Goal: Information Seeking & Learning: Learn about a topic

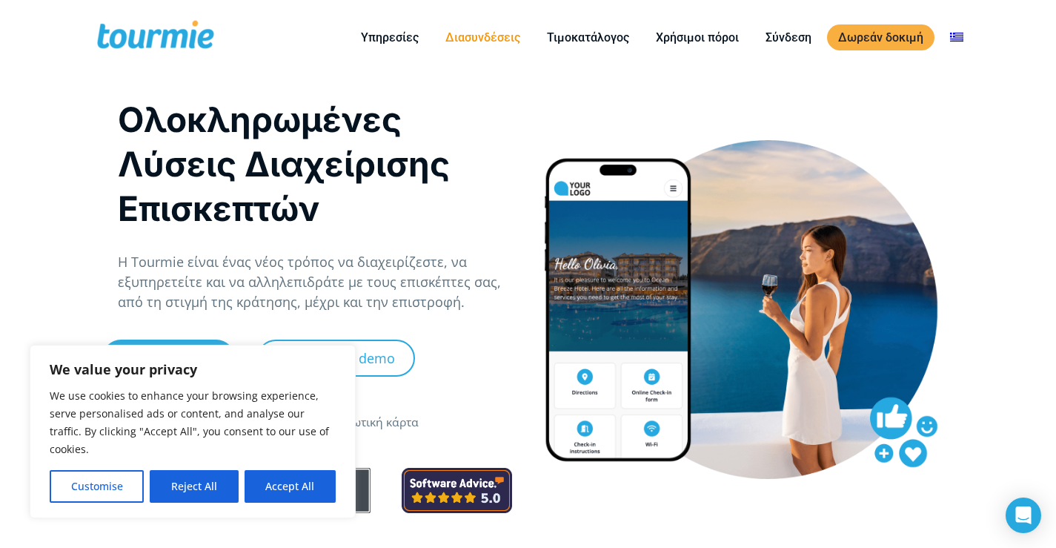
click at [451, 41] on link "Διασυνδέσεις" at bounding box center [482, 37] width 97 height 19
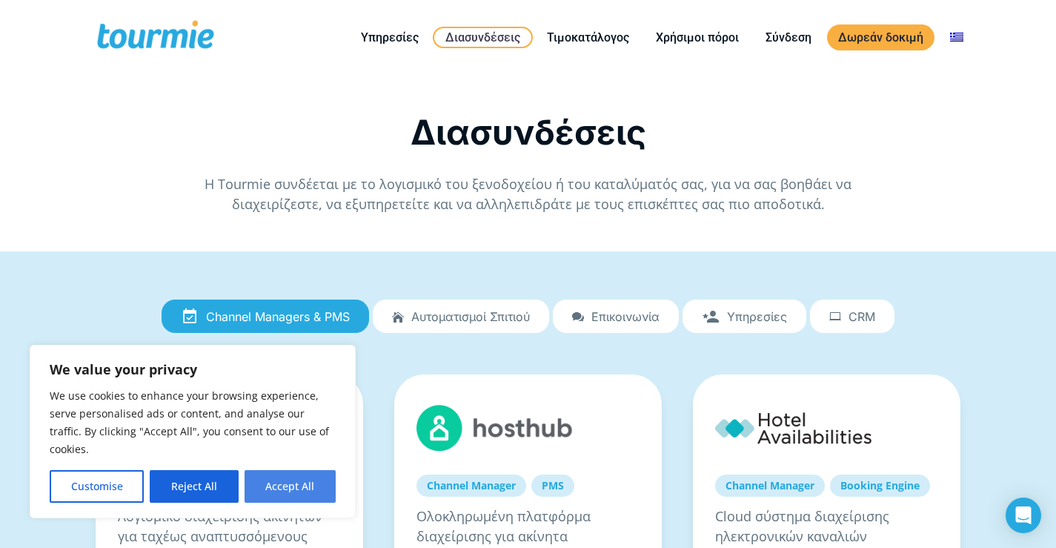
click at [260, 488] on button "Accept All" at bounding box center [290, 486] width 91 height 33
checkbox input "true"
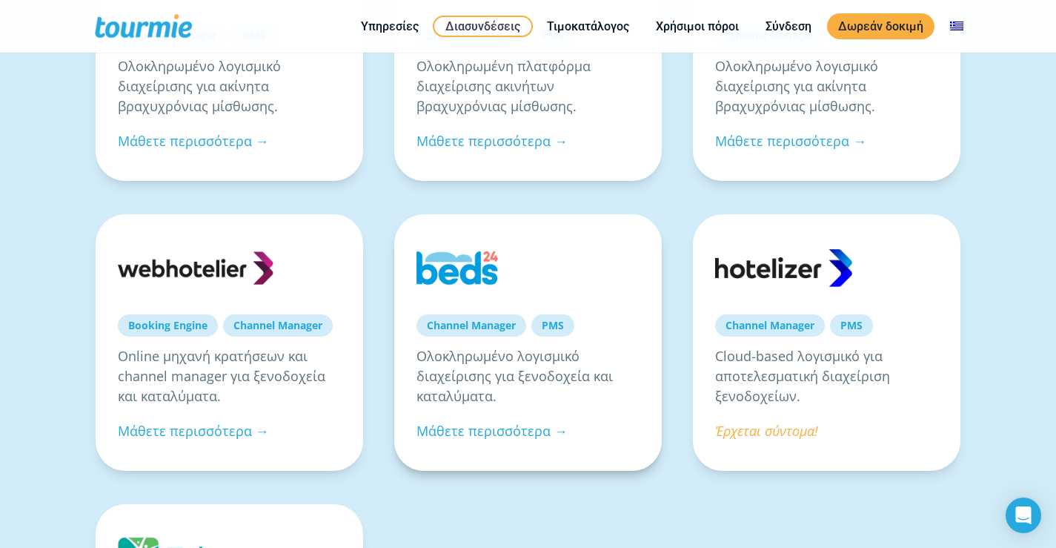
scroll to position [954, 0]
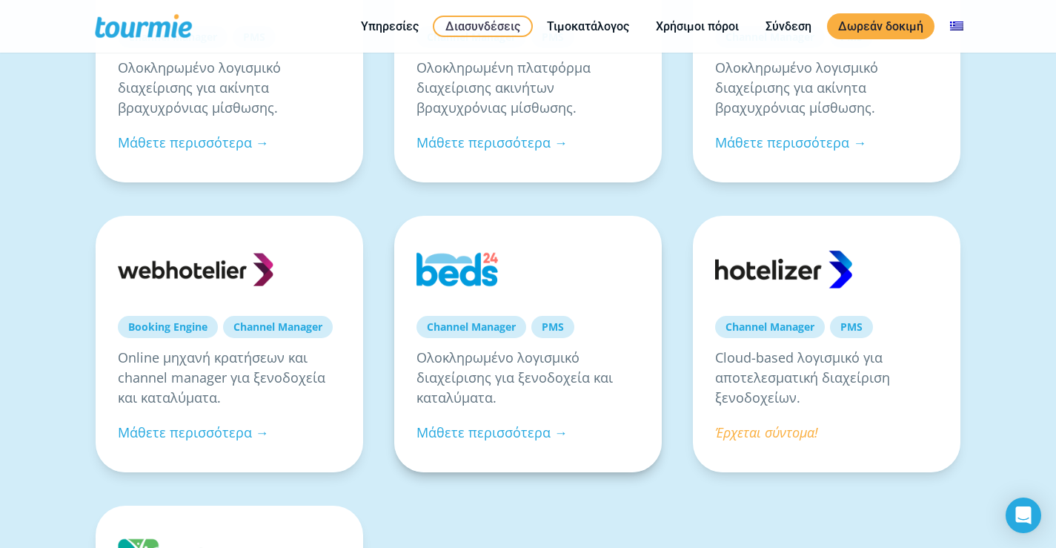
click at [434, 268] on link at bounding box center [494, 269] width 156 height 62
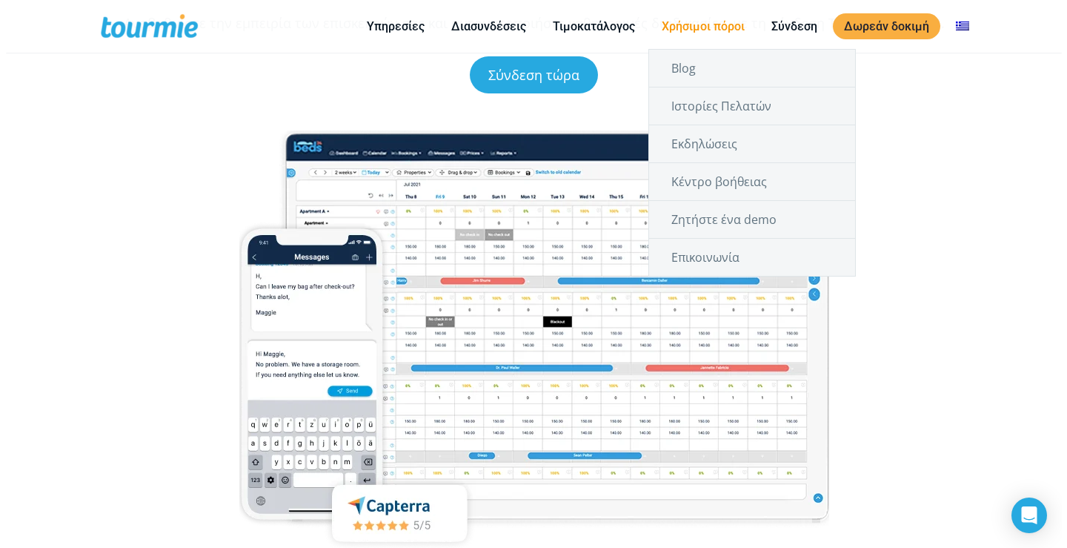
scroll to position [205, 0]
